Goal: Obtain resource: Obtain resource

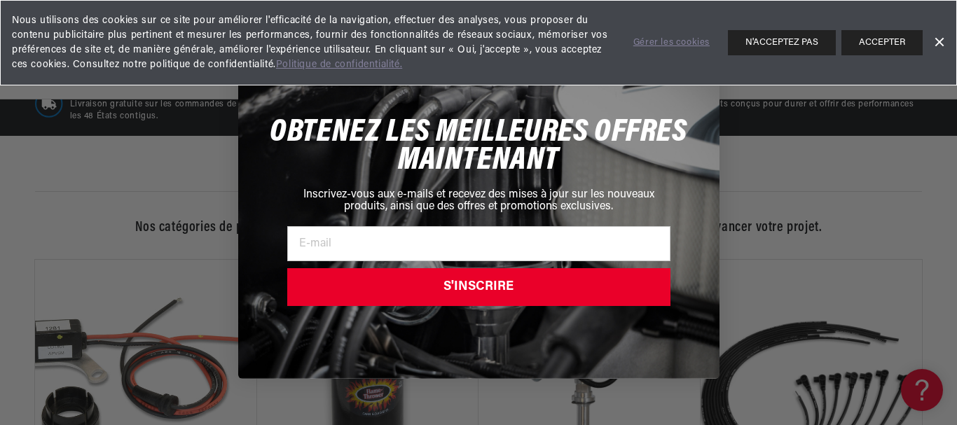
click at [161, 155] on div "Close dialog OBTENEZ LES MEILLEURES OFFRES MAINTENANT Inscrivez-vous aux e-mail…" at bounding box center [478, 212] width 957 height 425
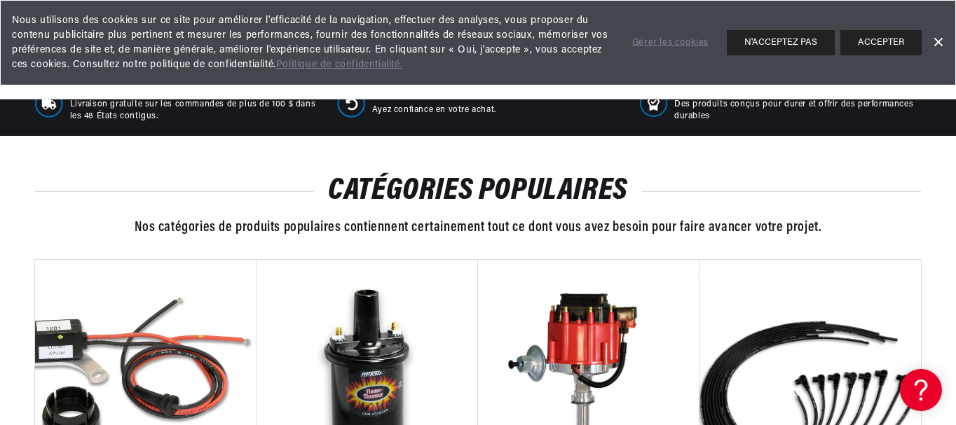
scroll to position [420, 0]
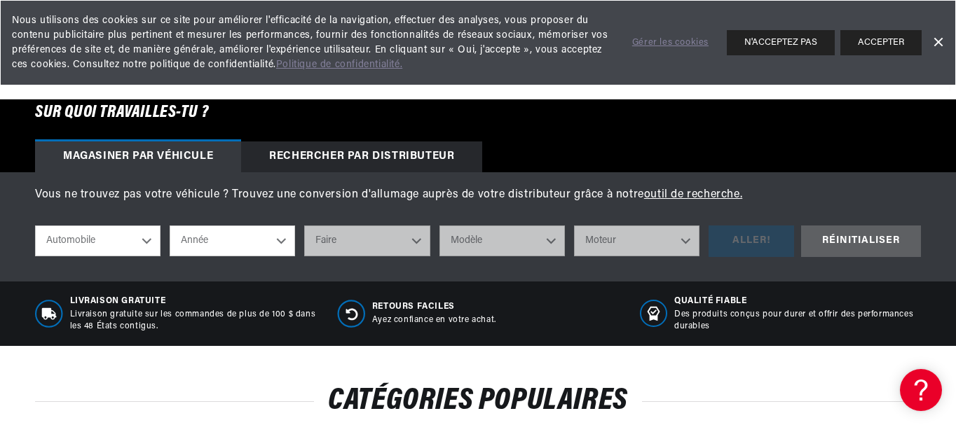
click at [146, 242] on select "Automobile Agricole Industriel Marin Moto" at bounding box center [97, 241] width 125 height 31
click at [35, 227] on select "Automobile Agricole Industriel Marin Moto" at bounding box center [97, 241] width 125 height 31
click at [281, 240] on select "Année 2026 2025 2024 2023 2022 2021 2020 2019 2018 2017 2016 2015 2014 2013 201…" at bounding box center [232, 241] width 125 height 31
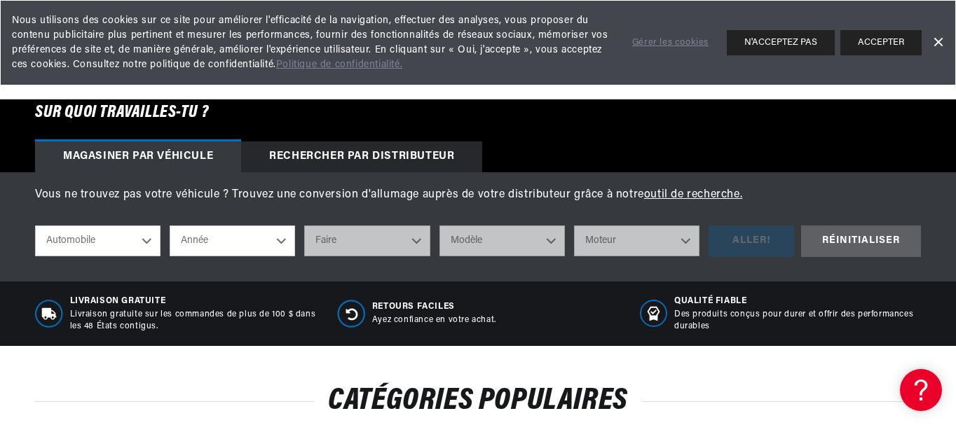
select select "1972"
click at [170, 227] on select "Année 2026 2025 2024 2023 2022 2021 2020 2019 2018 2017 2016 2015 2014 2013 201…" at bounding box center [232, 241] width 125 height 31
select select "1972"
click at [417, 234] on select "Faire Alfa Romeo American Motors Aston Martin Audi Austin BMW Buick Cadillac Ch…" at bounding box center [366, 241] width 125 height 31
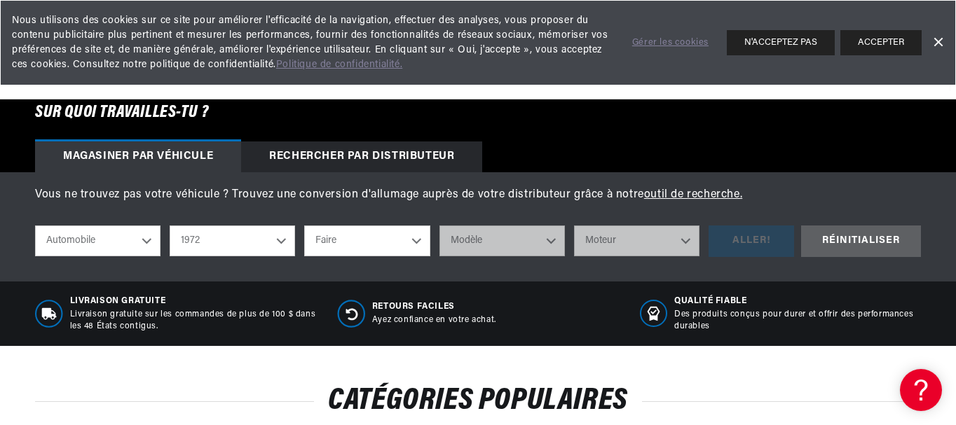
click at [417, 235] on select "Faire Alfa Romeo American Motors Aston Martin Audi Austin BMW Buick Cadillac Ch…" at bounding box center [366, 241] width 125 height 31
select select "GMC"
click at [304, 227] on select "Faire Alfa Romeo American Motors Aston Martin Audi Austin BMW Buick Cadillac Ch…" at bounding box center [366, 241] width 125 height 31
select select "GMC"
click at [551, 238] on select "Modèle C15/C1500 Pickup C15/C1500 Suburban C25/C2500 Pickup C25/C2500 Suburban …" at bounding box center [501, 241] width 125 height 31
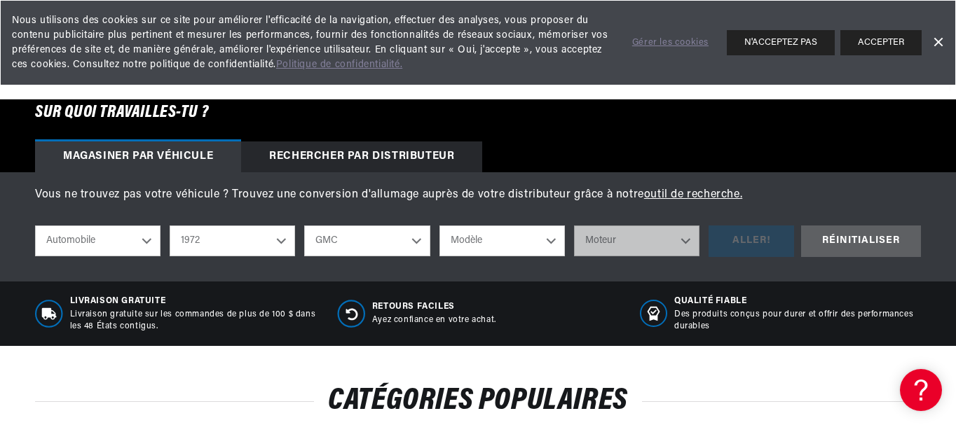
click at [551, 238] on select "Modèle C15/C1500 Pickup C15/C1500 Suburban C25/C2500 Pickup C25/C2500 Suburban …" at bounding box center [501, 241] width 125 height 31
click at [551, 239] on select "Modèle C15/C1500 Pickup C15/C1500 Suburban C25/C2500 Pickup C25/C2500 Suburban …" at bounding box center [501, 241] width 125 height 31
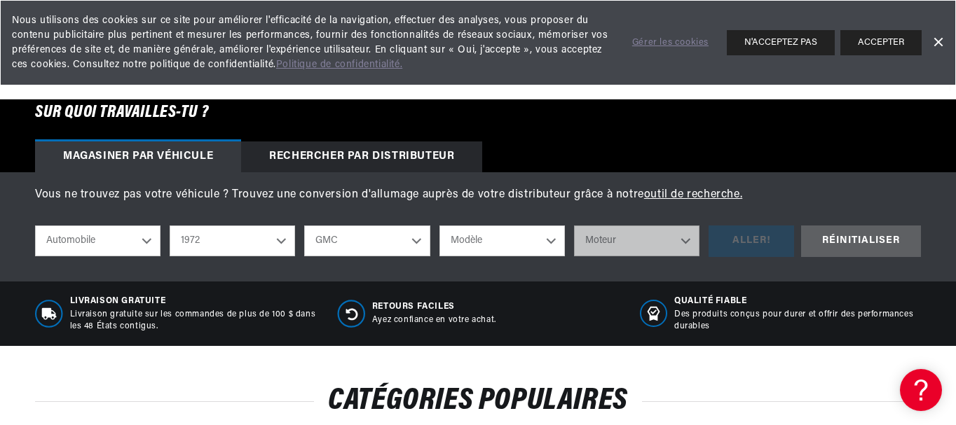
click at [551, 239] on select "Modèle C15/C1500 Pickup C15/C1500 Suburban C25/C2500 Pickup C25/C2500 Suburban …" at bounding box center [501, 241] width 125 height 31
select select "C25-C2500-Pickup"
click at [439, 227] on select "Modèle C15/C1500 Pickup C15/C1500 Suburban C25/C2500 Pickup C25/C2500 Suburban …" at bounding box center [501, 241] width 125 height 31
select select "C25-C2500-Pickup"
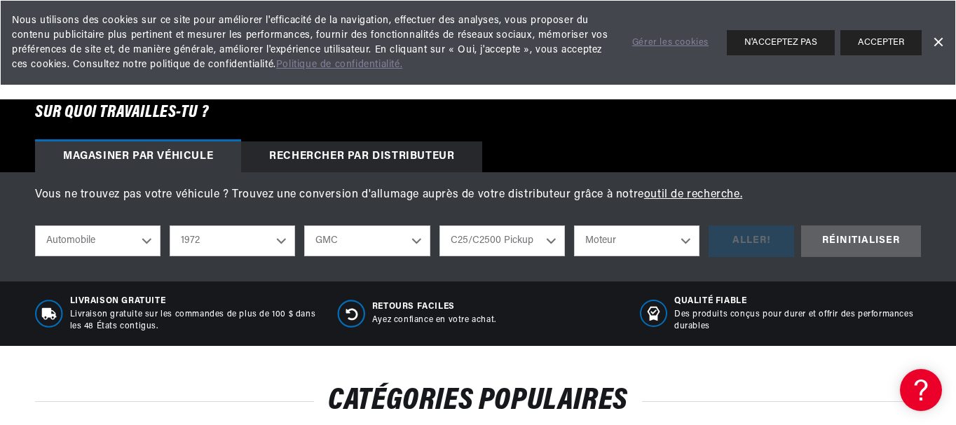
click at [683, 240] on select "Moteur 4.6L 5.3L 5.4L 6.5L 250cid / 4.1L 292cid / 4.8L 307cid / 5.0L 350cid / 5…" at bounding box center [636, 241] width 125 height 31
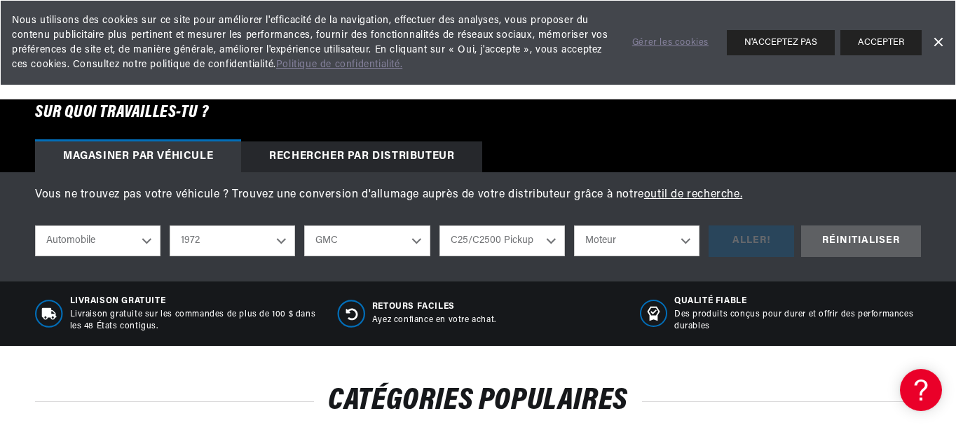
select select "6.5L"
click at [574, 227] on select "Moteur 4.6L 5.3L 5.4L 6.5L 250cid / 4.1L 292cid / 4.8L 307cid / 5.0L 350cid / 5…" at bounding box center [636, 241] width 125 height 31
select select "6.5L"
click at [765, 242] on div "ALLER!" at bounding box center [751, 242] width 85 height 32
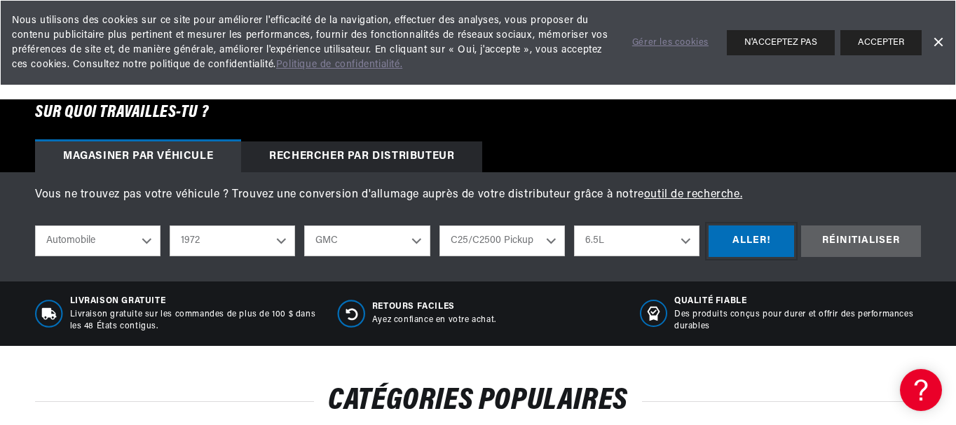
click at [765, 242] on div "ALLER!" at bounding box center [751, 242] width 85 height 32
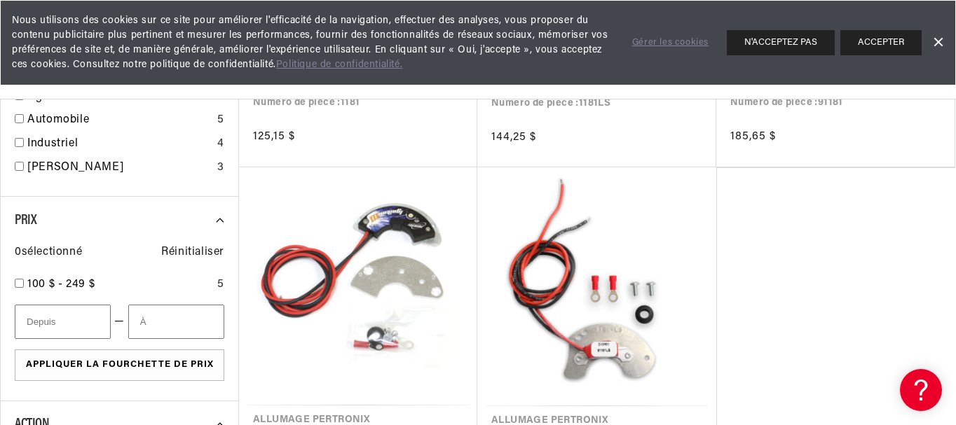
scroll to position [210, 0]
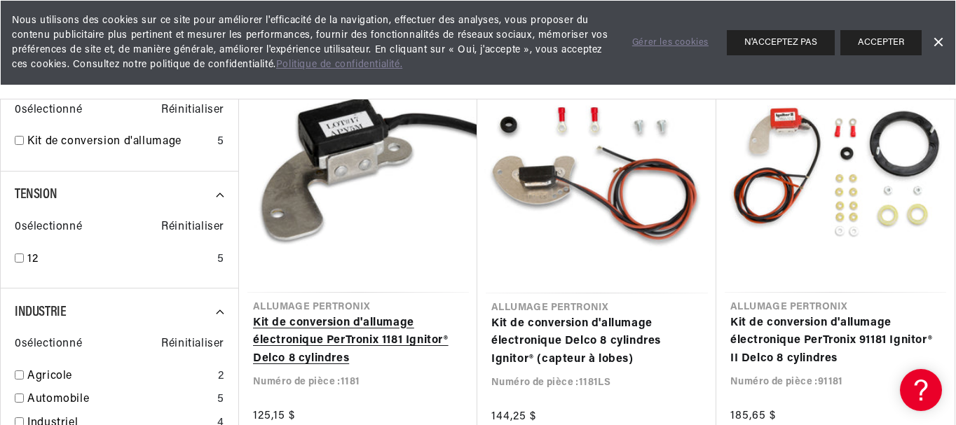
click at [354, 329] on link "Kit de conversion d'allumage électronique PerTronix 1181 Ignitor® Delco 8 cylin…" at bounding box center [358, 342] width 210 height 54
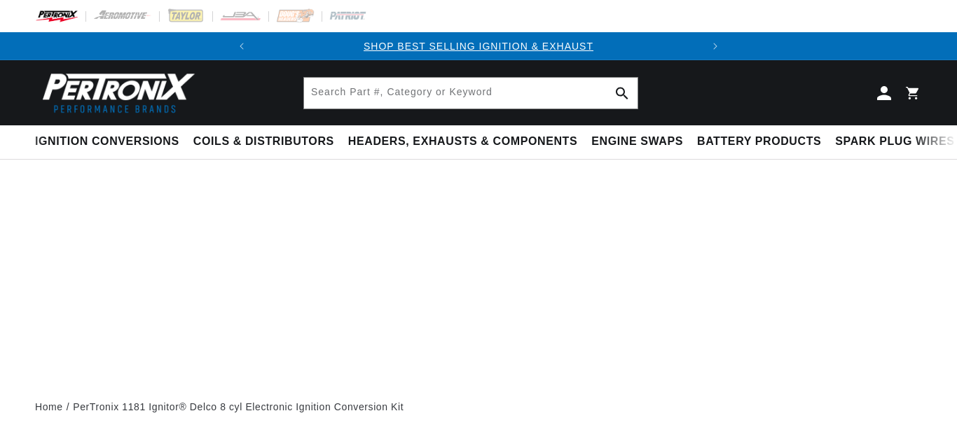
click at [338, 155] on summary "Coils & Distributors" at bounding box center [263, 141] width 155 height 33
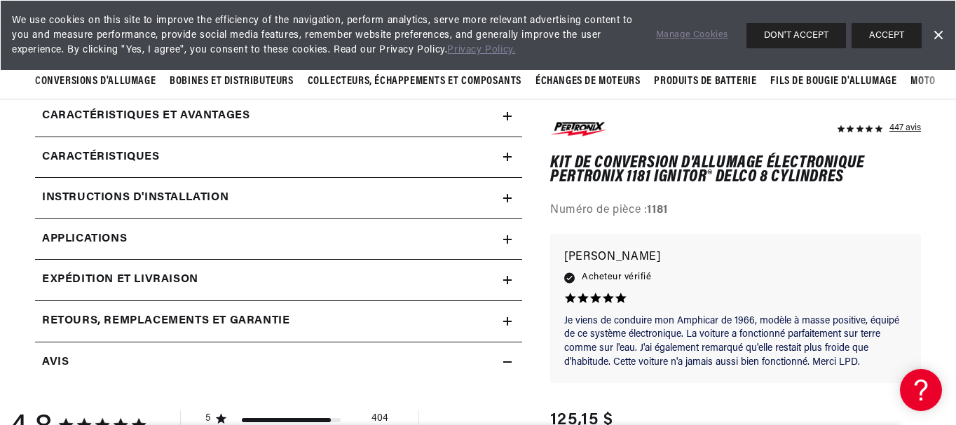
click at [104, 194] on font "Instructions d'installation" at bounding box center [135, 197] width 186 height 11
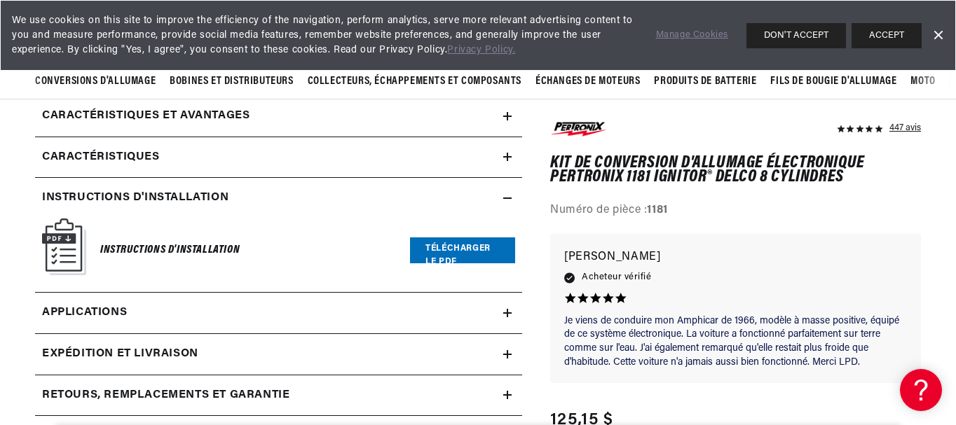
click at [446, 252] on font "Télécharger le PDF" at bounding box center [457, 256] width 65 height 22
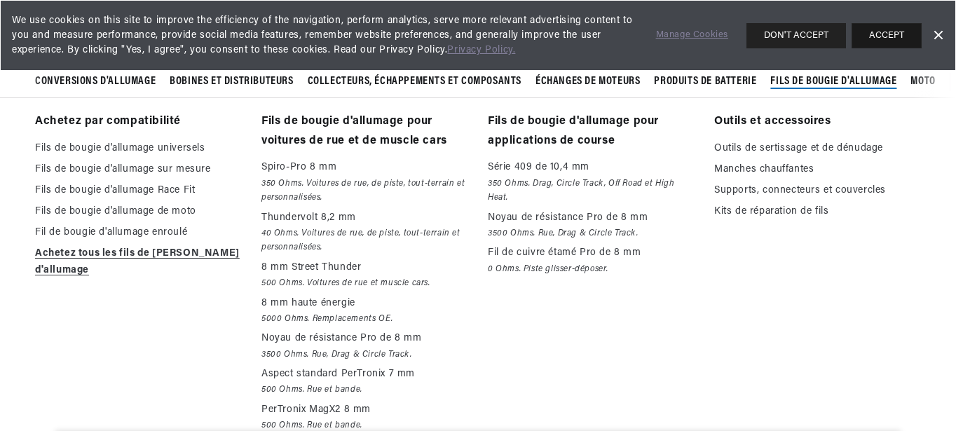
scroll to position [0, 699]
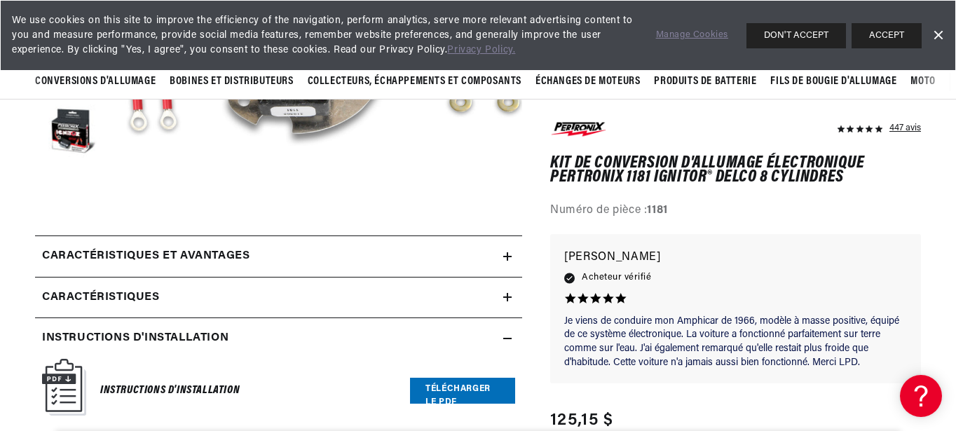
click at [941, 33] on link "Dismiss Banner" at bounding box center [937, 35] width 21 height 21
click at [941, 33] on header "BETTER SEARCH RESULTS Add your vehicle's year, make, and model to find parts be…" at bounding box center [478, 32] width 956 height 65
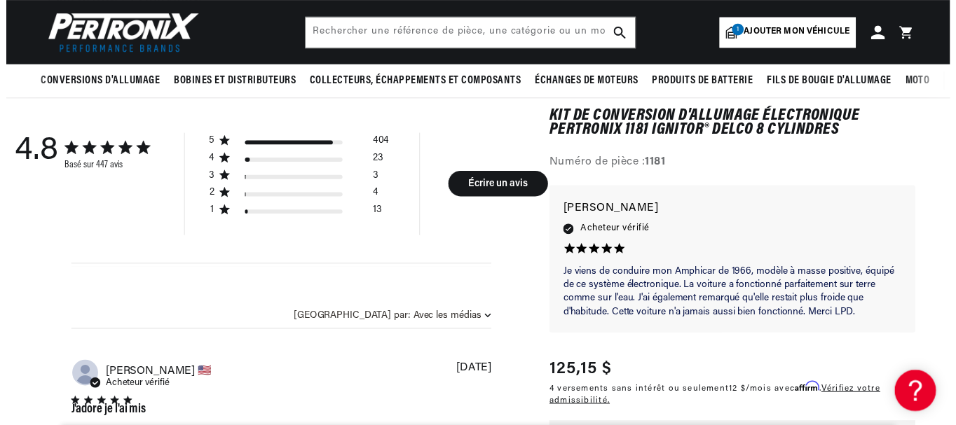
scroll to position [0, 0]
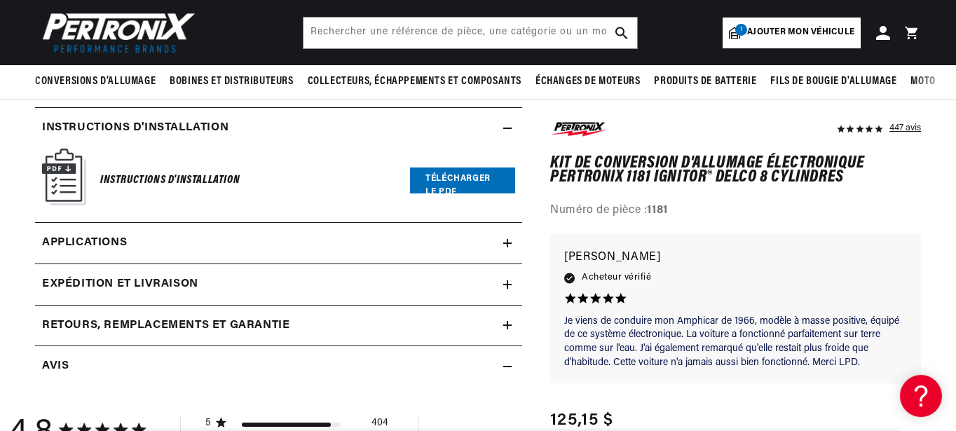
click at [447, 182] on font "Télécharger le PDF" at bounding box center [457, 186] width 65 height 22
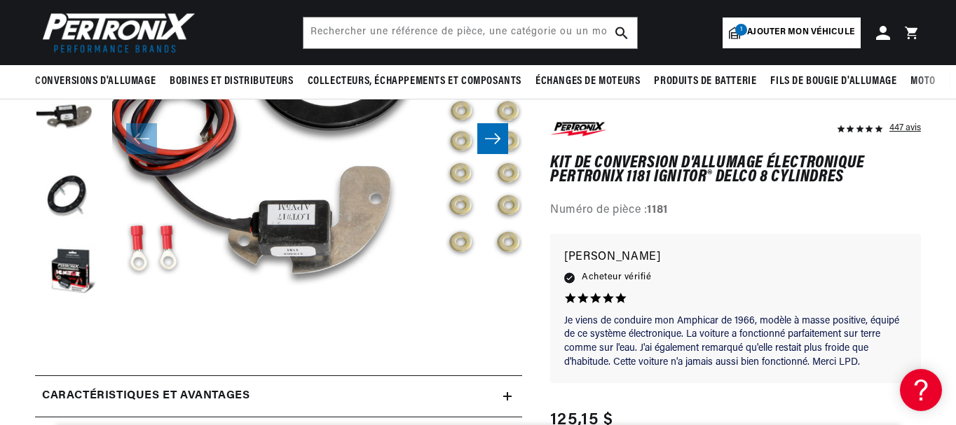
scroll to position [210, 0]
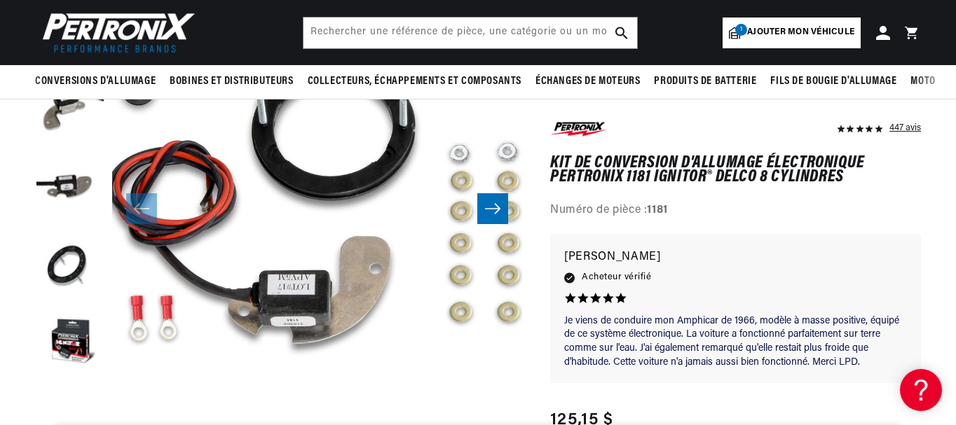
click at [493, 208] on icon "Faites glisser vers la droite" at bounding box center [492, 209] width 17 height 14
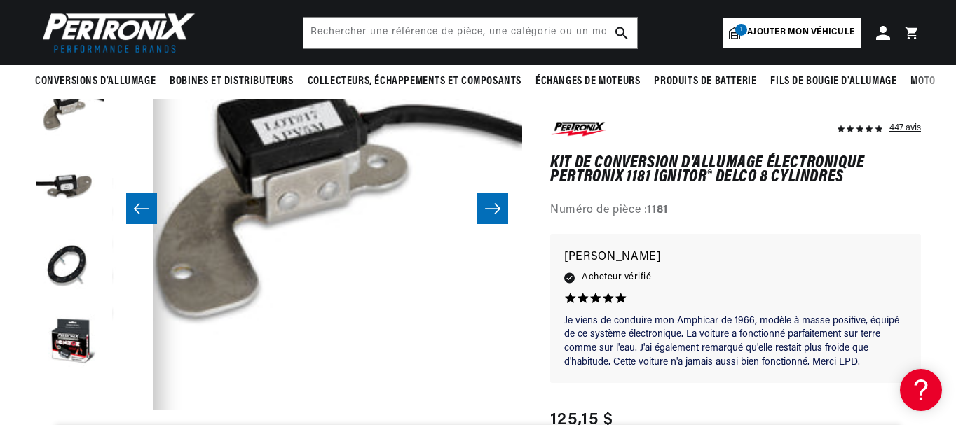
click at [493, 208] on icon "Faites glisser vers la droite" at bounding box center [492, 209] width 17 height 14
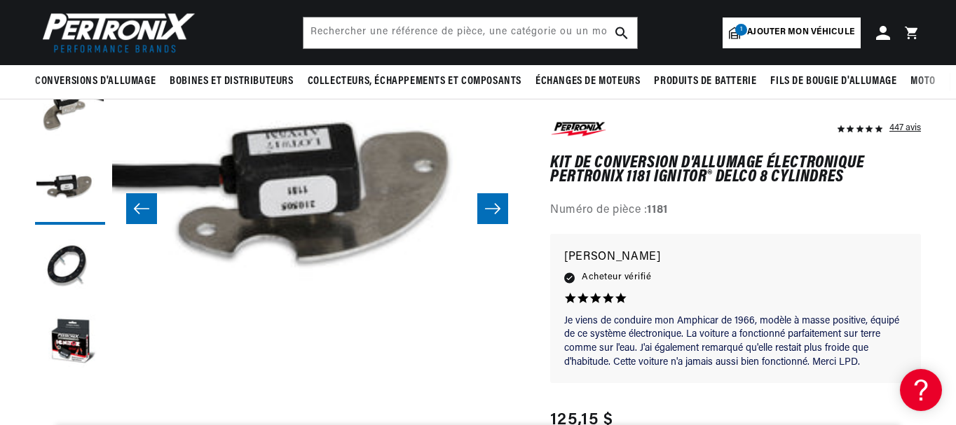
click at [493, 208] on icon "Faites glisser vers la droite" at bounding box center [492, 209] width 17 height 14
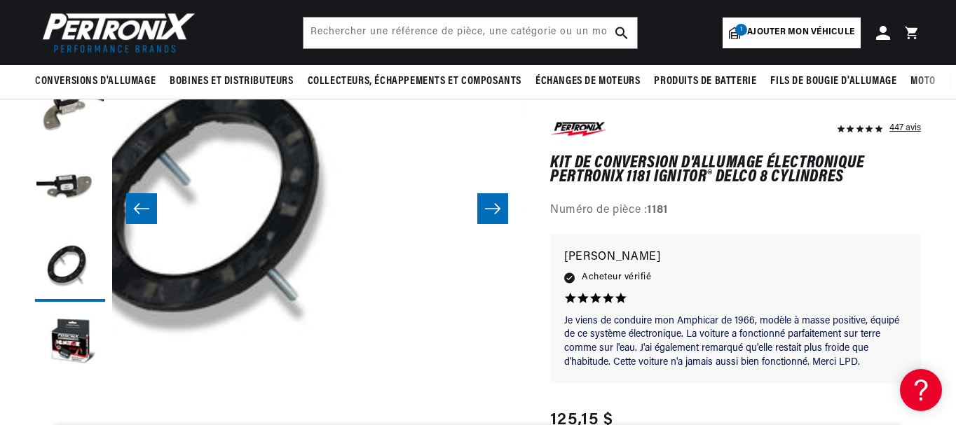
scroll to position [0, 1641]
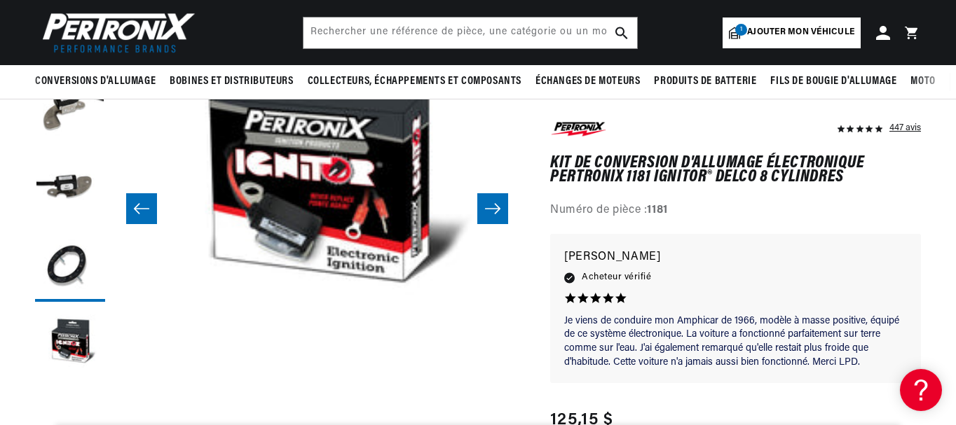
click at [493, 208] on icon "Faites glisser vers la droite" at bounding box center [492, 209] width 17 height 14
click at [149, 216] on icon "Faites glisser vers la gauche" at bounding box center [141, 209] width 17 height 14
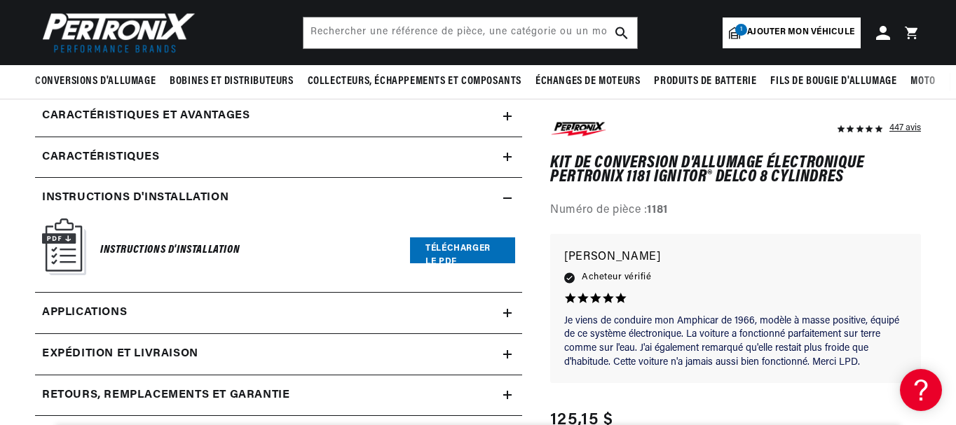
scroll to position [0, 0]
click at [428, 253] on font "Télécharger le PDF" at bounding box center [457, 256] width 65 height 22
